Goal: Task Accomplishment & Management: Manage account settings

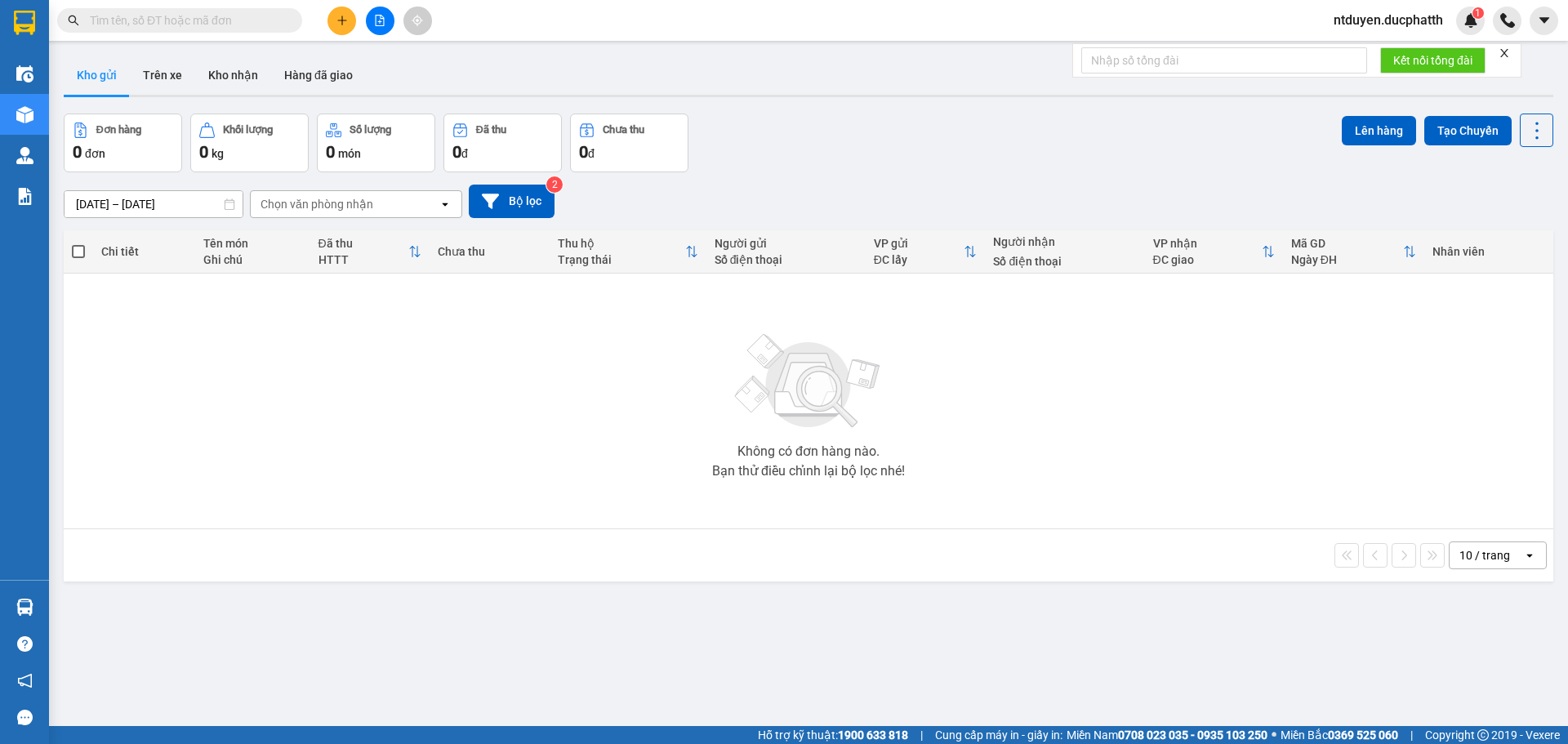
click at [363, 393] on section "Kết quả tìm kiếm ( 0 ) Bộ lọc No Data ntduyen.ducphatth 1 Điều hành xe Kho hàng…" at bounding box center [784, 372] width 1568 height 744
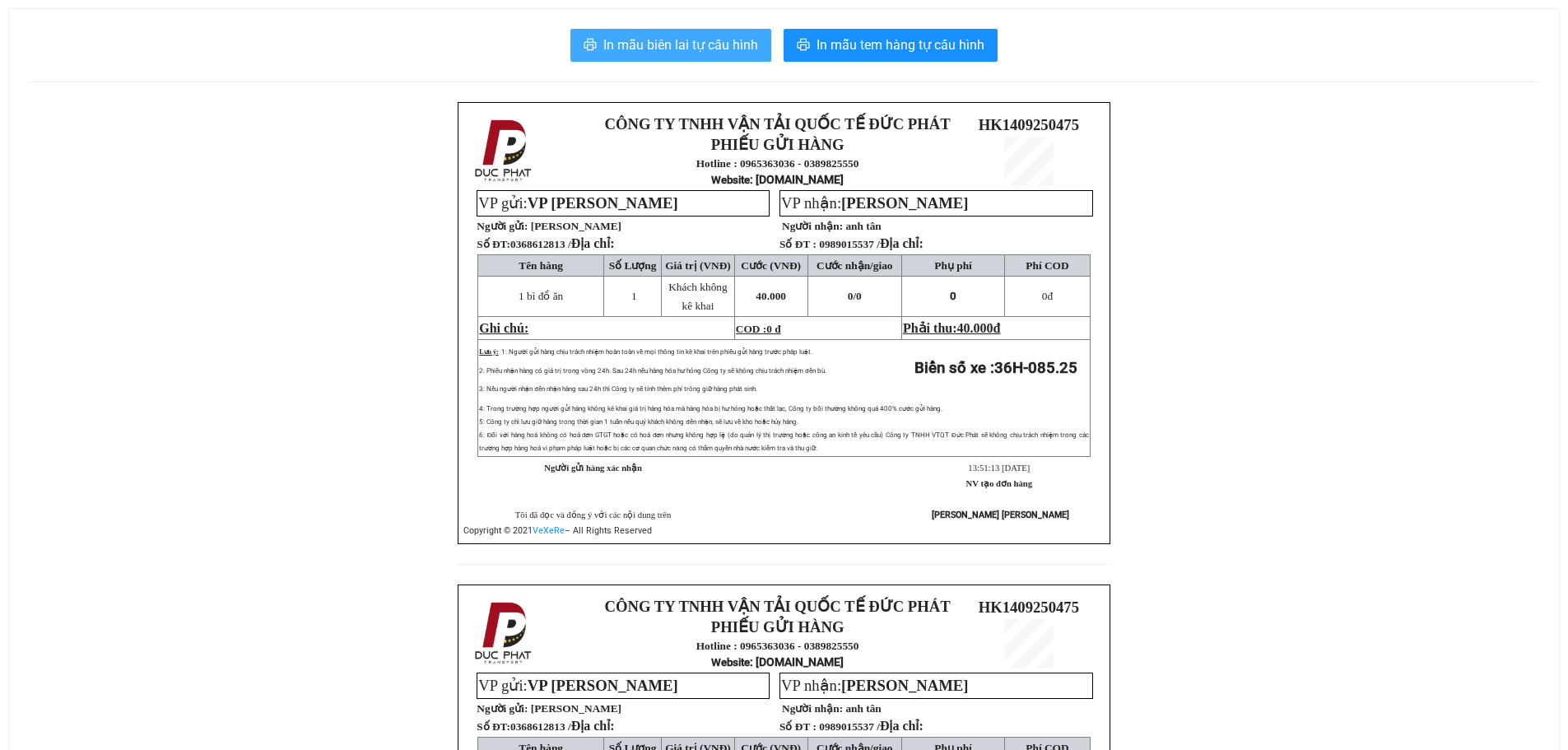
click at [685, 54] on span "In mẫu biên lai tự cấu hình" at bounding box center [680, 45] width 155 height 21
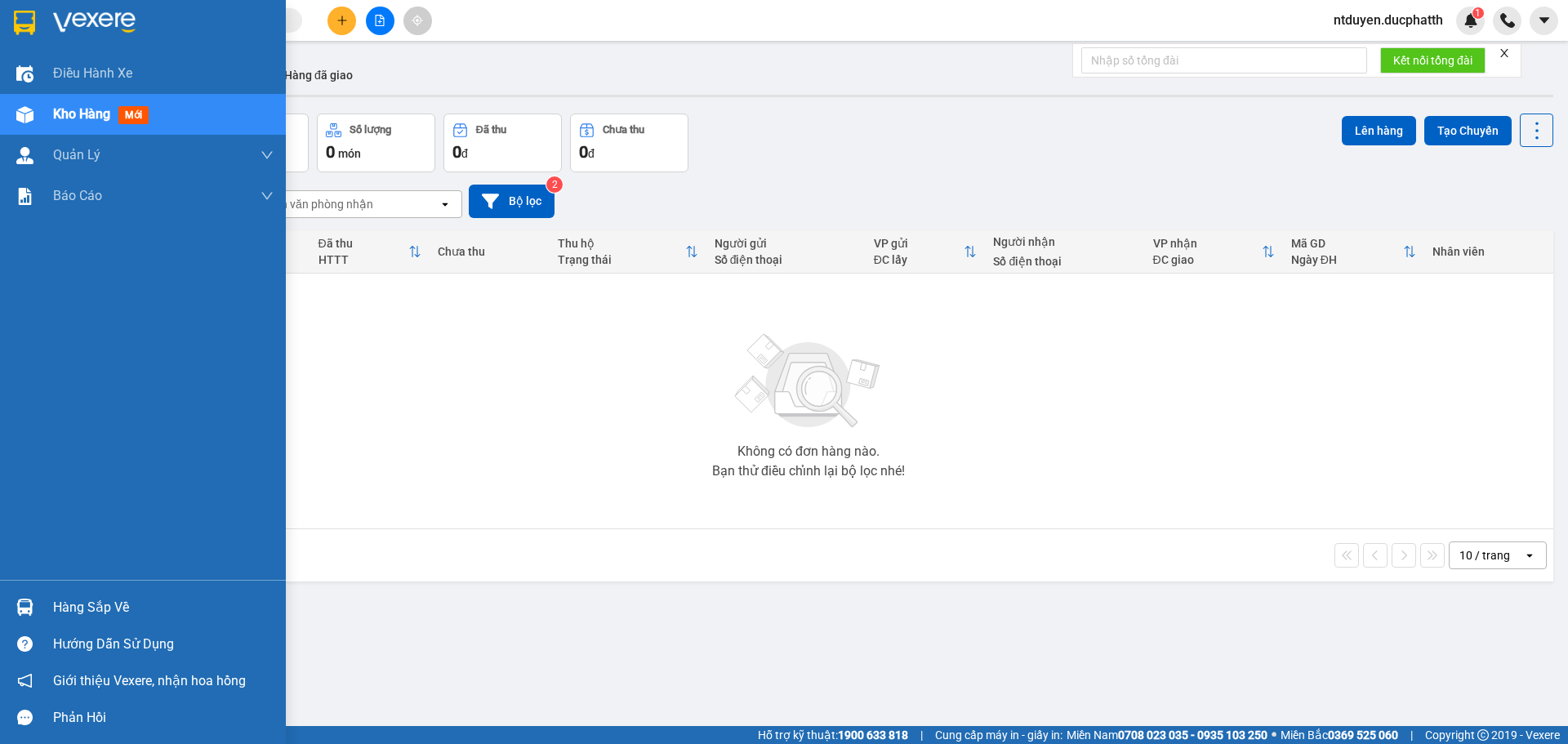
click at [23, 589] on div "Hàng sắp về" at bounding box center [143, 606] width 286 height 36
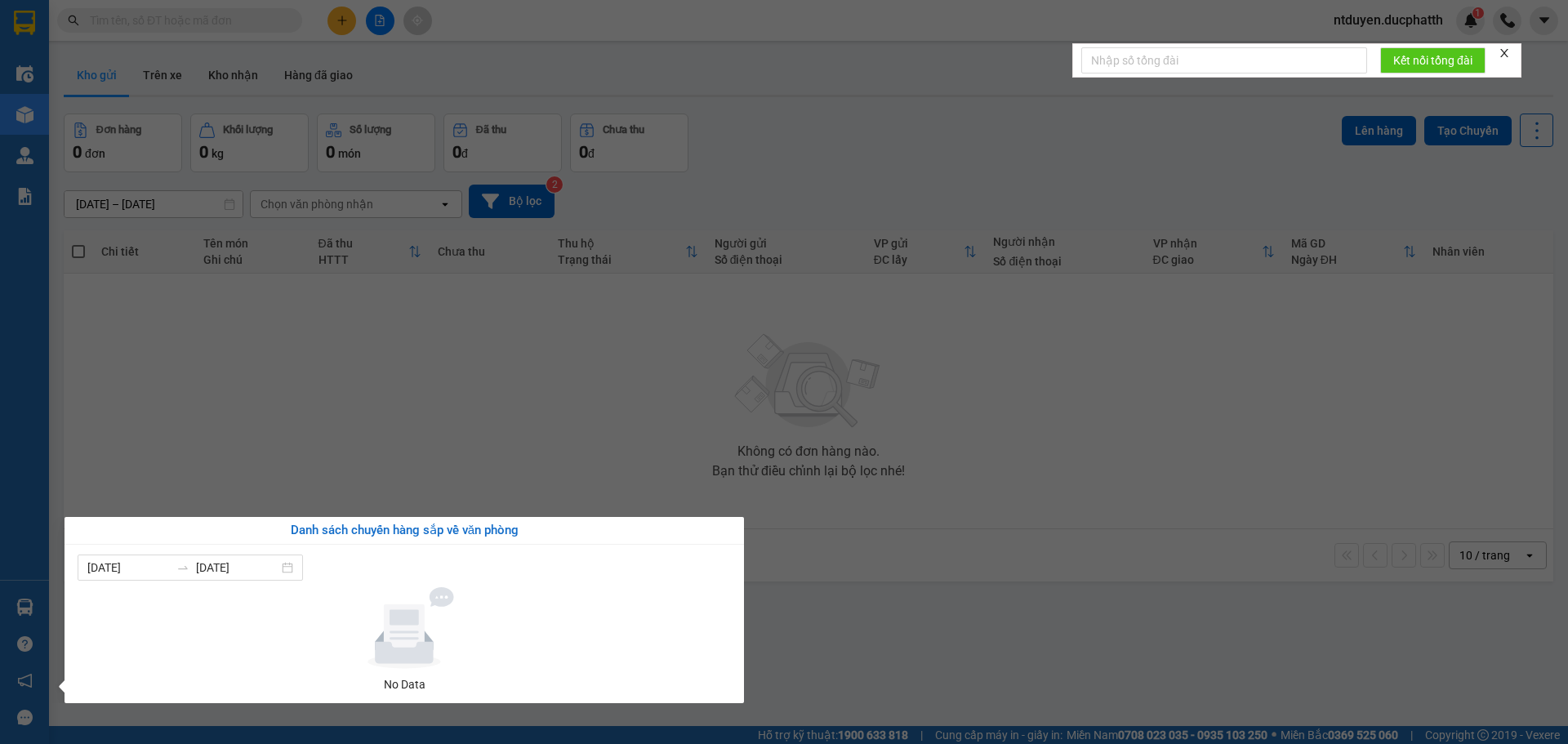
click at [390, 404] on section "Kết quả tìm kiếm ( 0 ) Bộ lọc No Data ntduyen.ducphatth 1 Điều hành xe Kho hàng…" at bounding box center [784, 372] width 1568 height 744
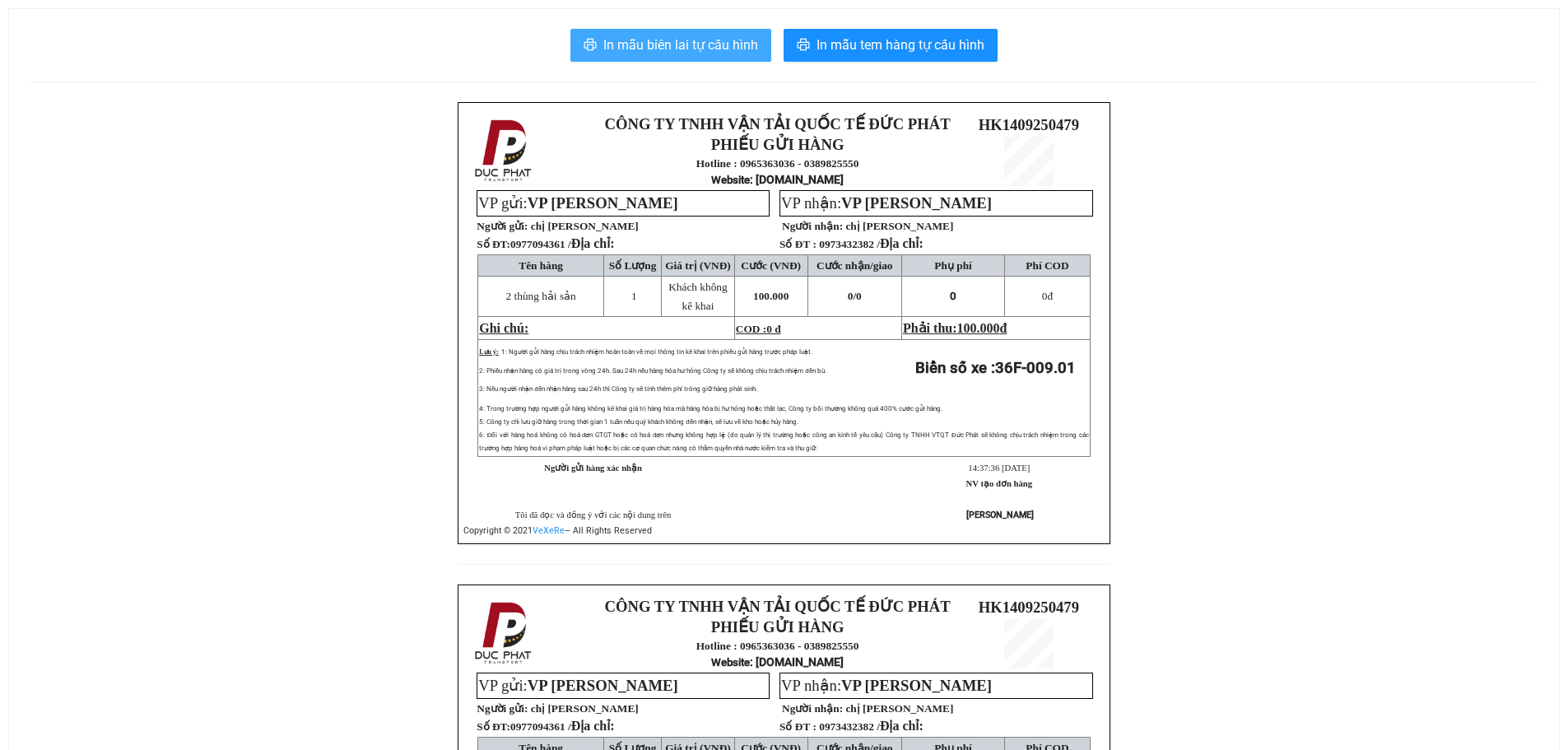
click at [702, 51] on span "In mẫu biên lai tự cấu hình" at bounding box center [680, 45] width 155 height 21
click at [718, 39] on span "In mẫu biên lai tự cấu hình" at bounding box center [680, 45] width 155 height 21
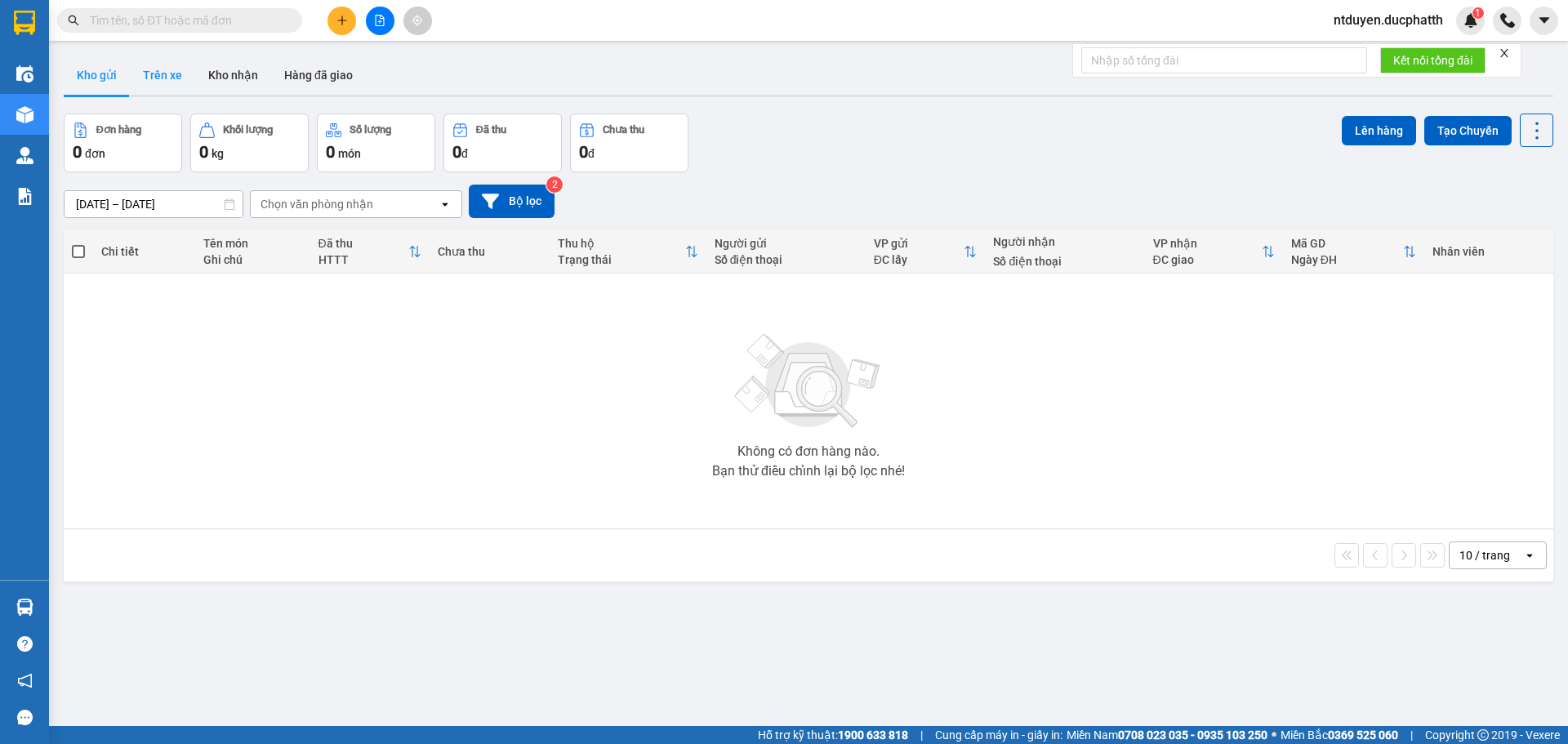
click at [180, 81] on button "Trên xe" at bounding box center [162, 75] width 65 height 39
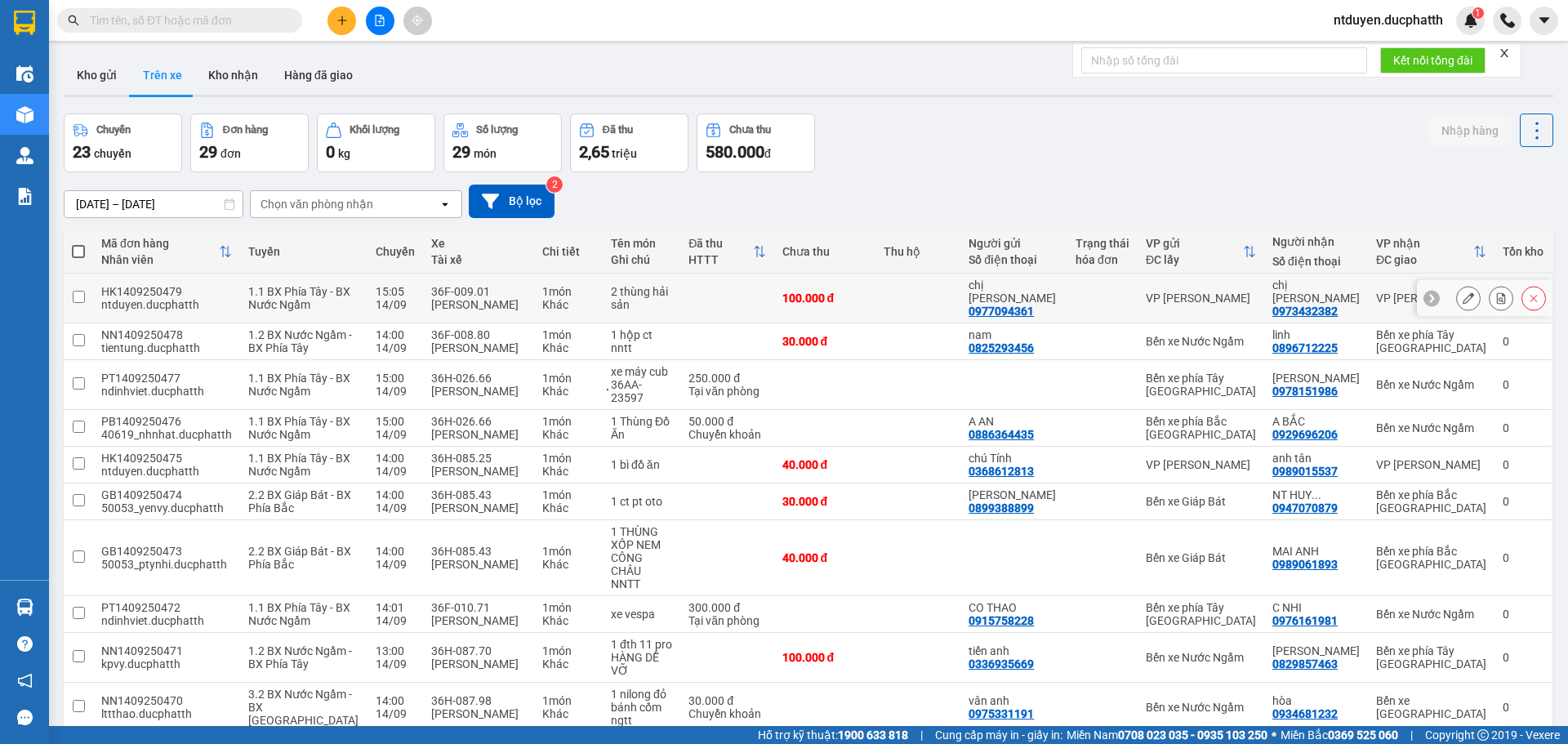
click at [1462, 302] on icon at bounding box center [1468, 298] width 12 height 12
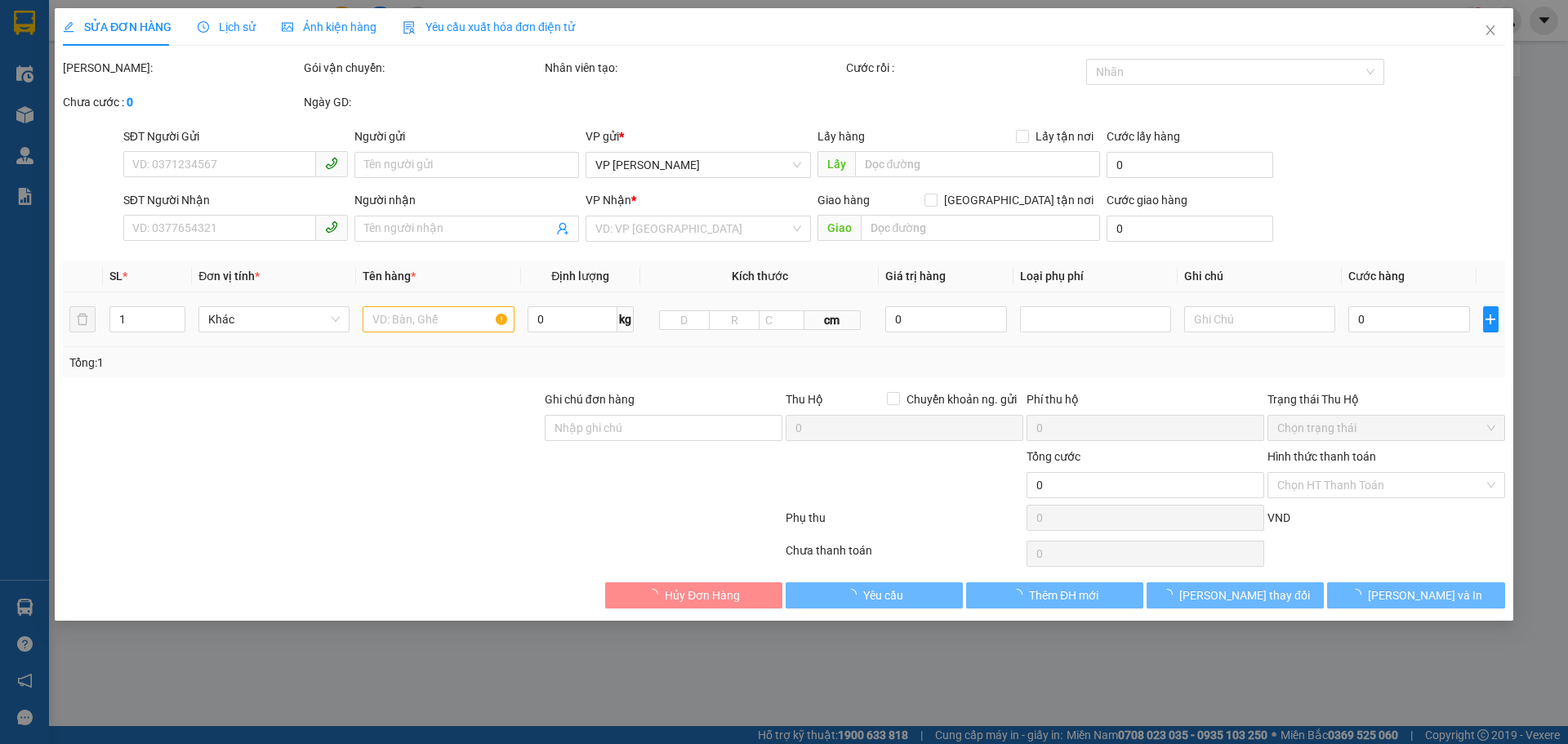
type input "0977094361"
type input "chị [PERSON_NAME]"
type input "0973432382"
type input "chị [PERSON_NAME]"
type input "100.000"
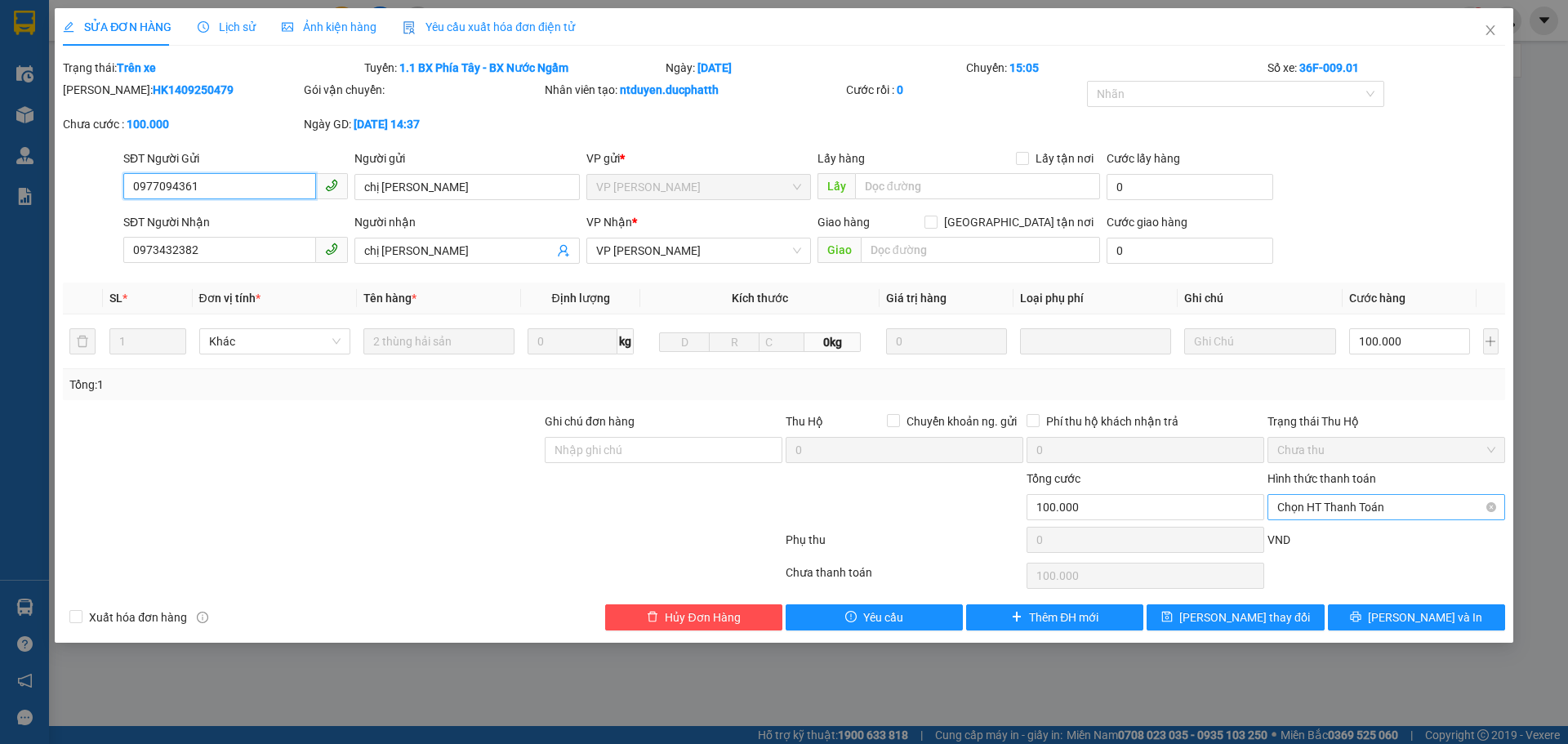
click at [1349, 503] on span "Chọn HT Thanh Toán" at bounding box center [1386, 508] width 218 height 25
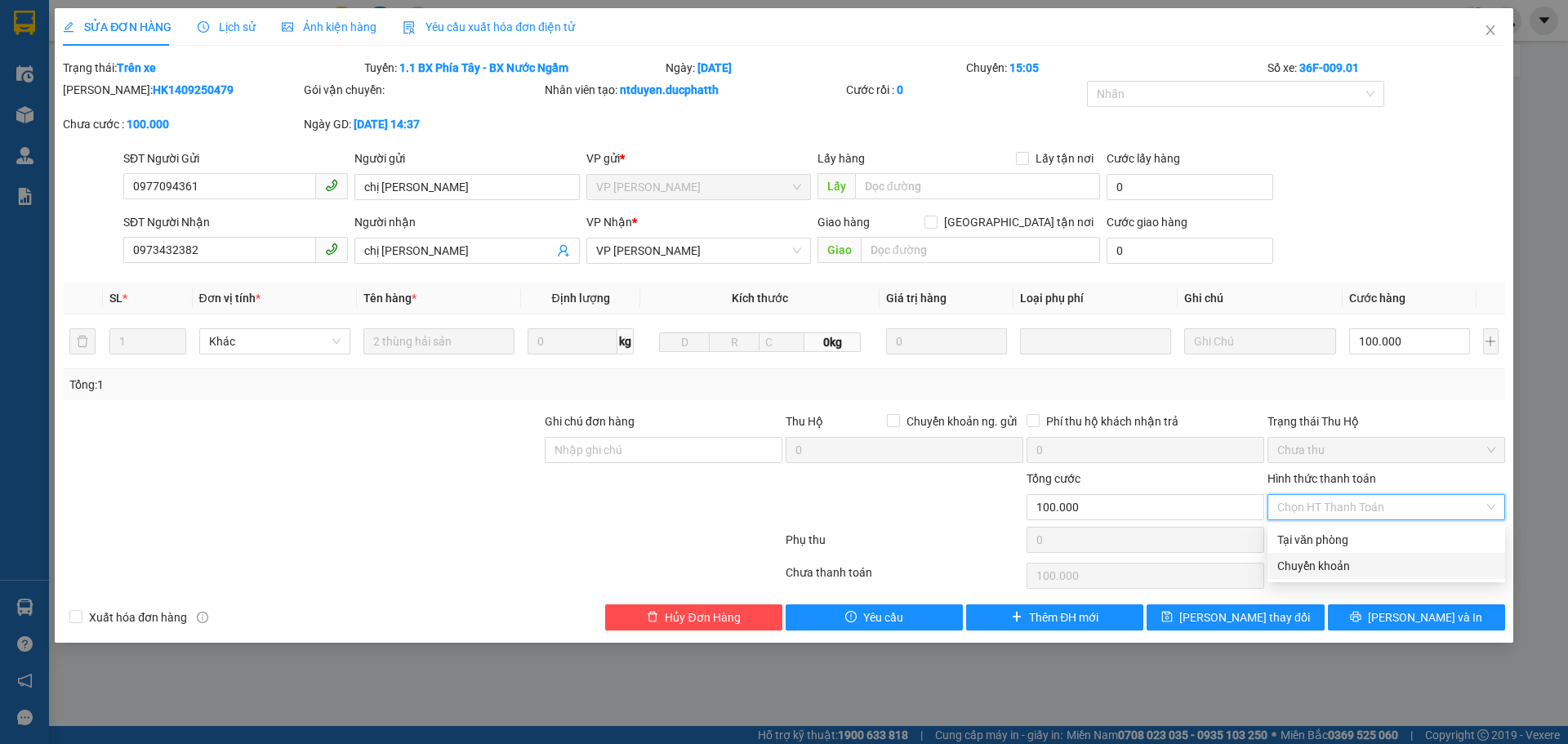
click at [1351, 578] on div "Chuyển khoản" at bounding box center [1386, 565] width 237 height 26
type input "0"
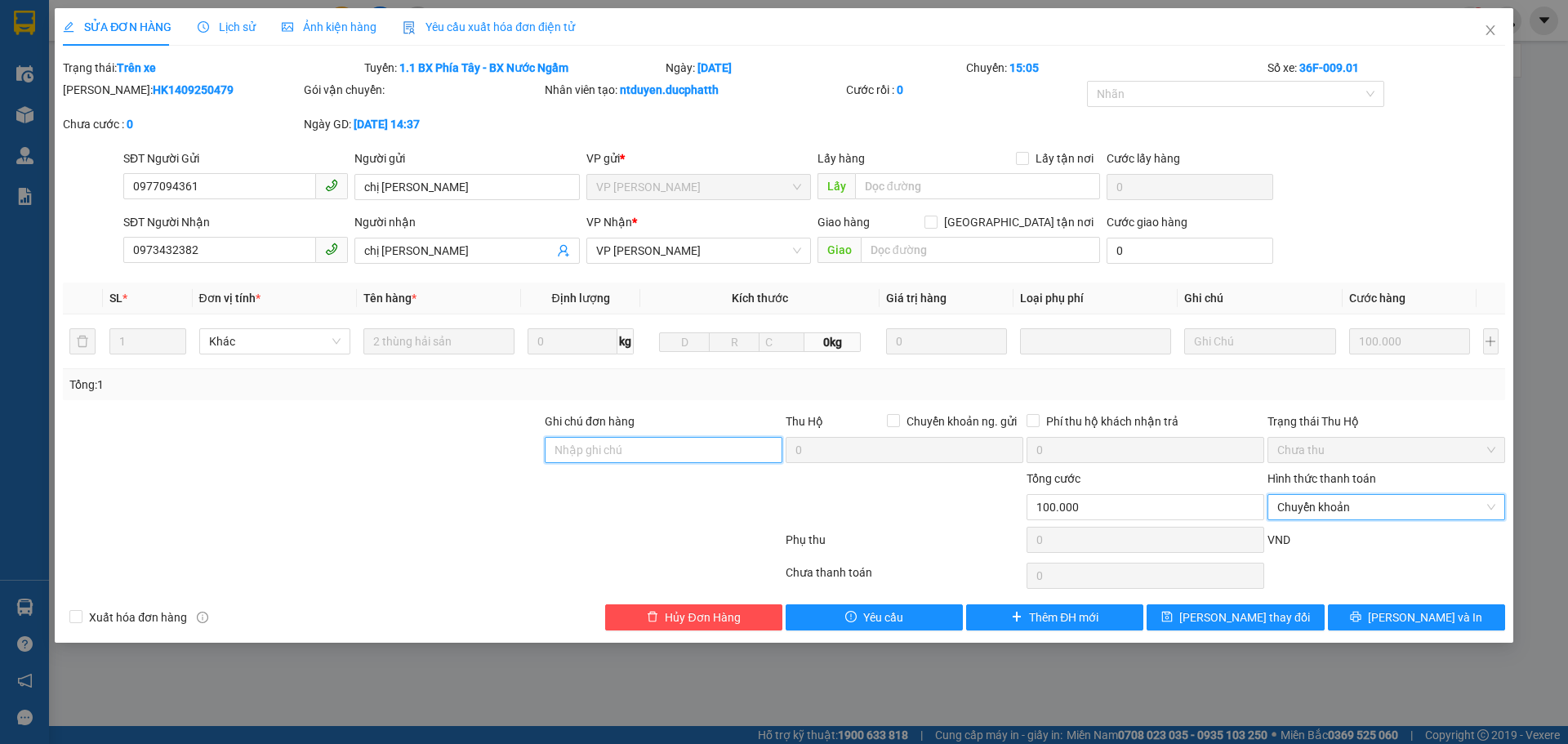
click at [599, 456] on input "Ghi chú đơn hàng" at bounding box center [663, 449] width 237 height 26
click at [635, 446] on input "CK" at bounding box center [663, 449] width 237 height 26
type input "CK 14:48 [DATE] le xuan quynh - vtb cty"
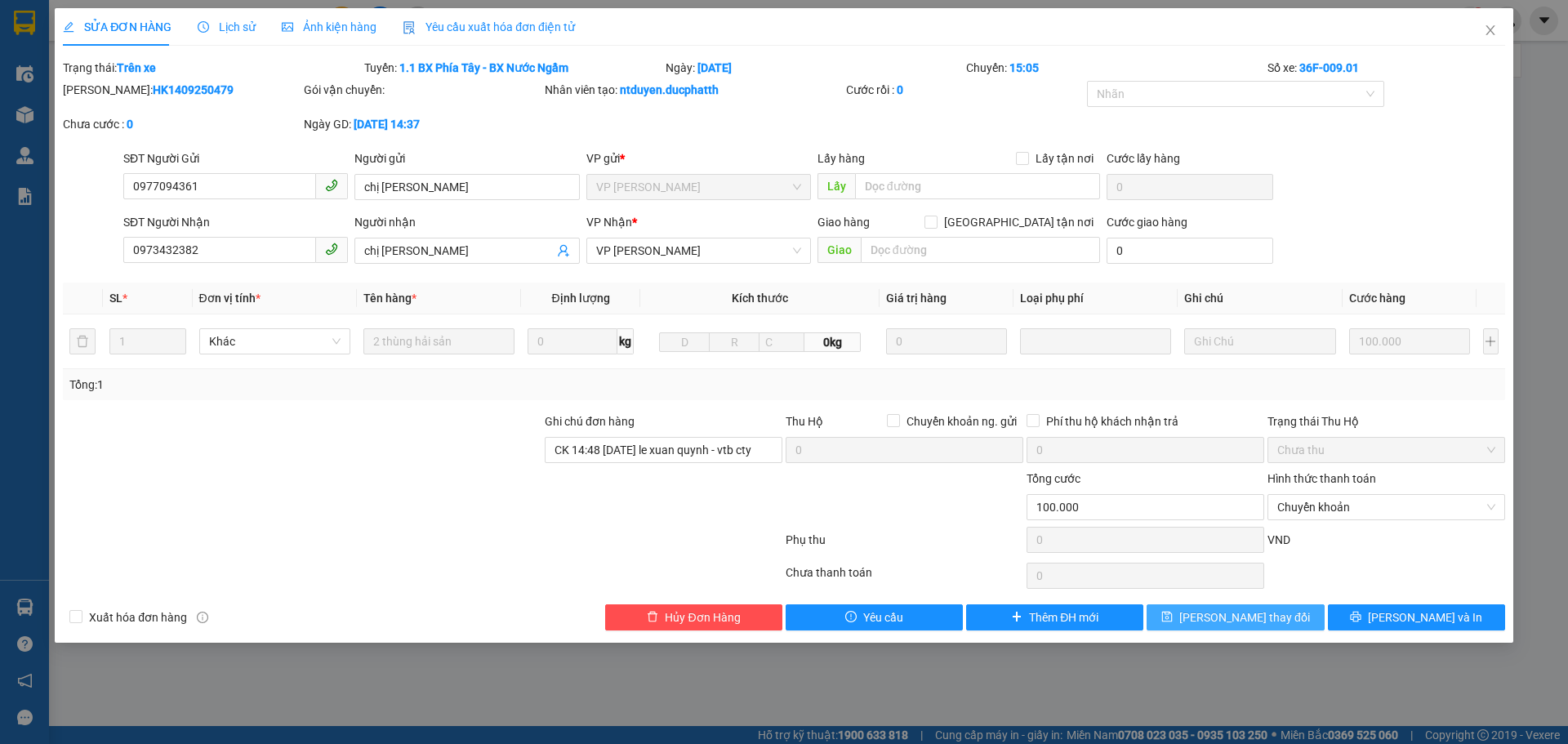
click at [1243, 612] on span "[PERSON_NAME] thay đổi" at bounding box center [1244, 617] width 131 height 18
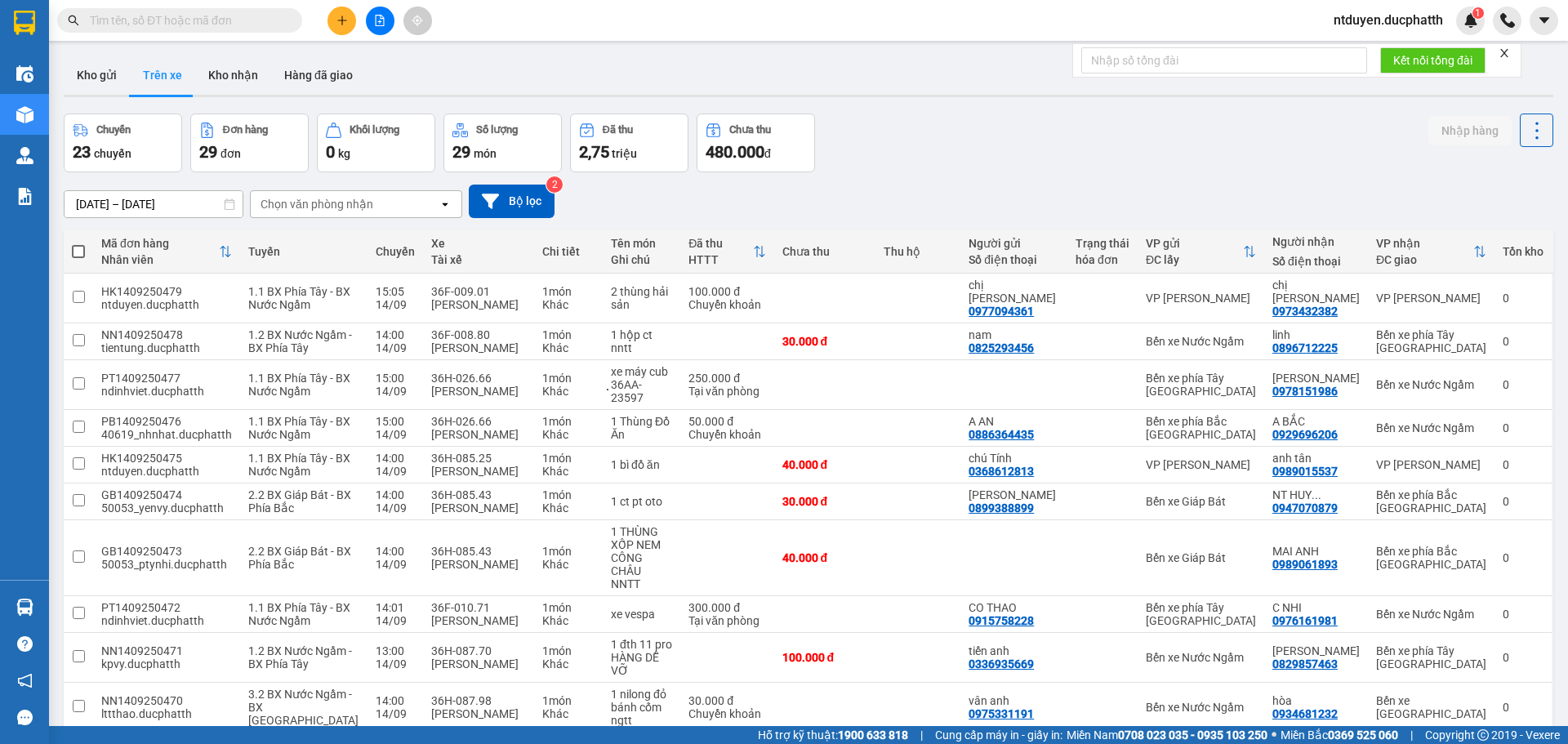
click at [928, 152] on div "Chuyến 23 chuyến Đơn hàng 29 đơn Khối lượng 0 kg Số lượng 29 món Đã thu 2,75 tr…" at bounding box center [809, 143] width 1490 height 59
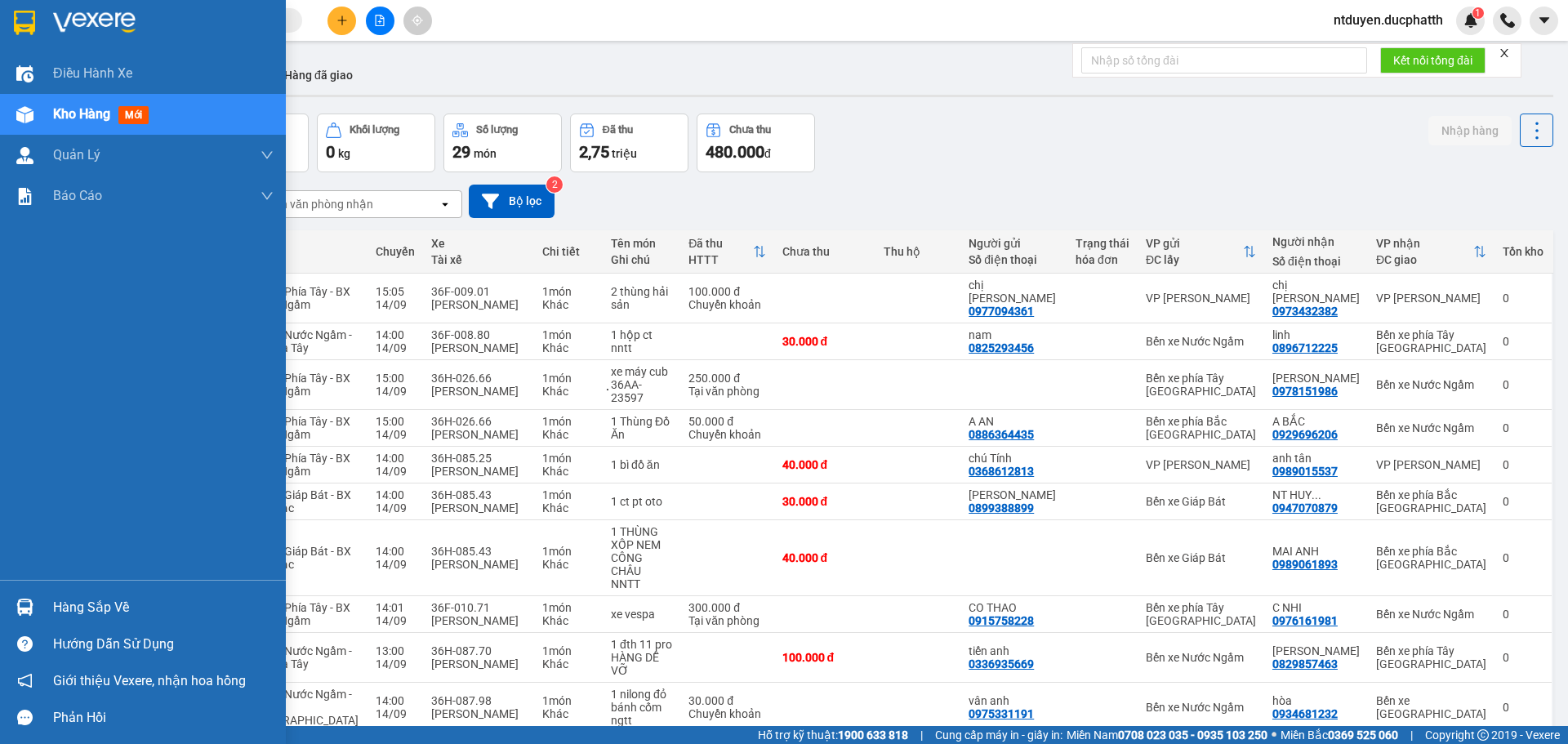
click at [41, 610] on div "Hàng sắp về" at bounding box center [143, 606] width 286 height 36
